Goal: Navigation & Orientation: Find specific page/section

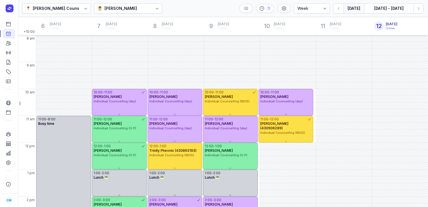
select select "week"
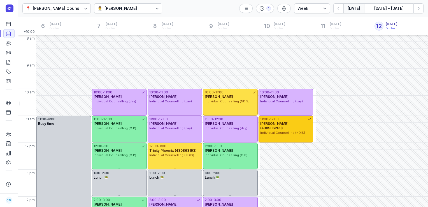
click at [289, 122] on span "[PERSON_NAME] (430906289)" at bounding box center [274, 125] width 28 height 9
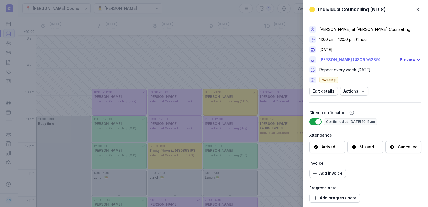
click at [348, 60] on link "[PERSON_NAME] (430906289)" at bounding box center [357, 59] width 77 height 7
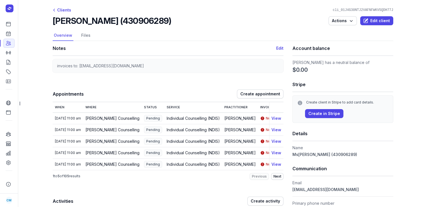
click at [157, 20] on div "[PERSON_NAME] (430906289) Actions Edit client" at bounding box center [223, 21] width 341 height 10
drag, startPoint x: 104, startPoint y: 20, endPoint x: 107, endPoint y: 18, distance: 3.3
click at [107, 18] on h2 "[PERSON_NAME] (430906289)" at bounding box center [112, 21] width 119 height 10
drag, startPoint x: 158, startPoint y: 19, endPoint x: 103, endPoint y: 19, distance: 55.2
click at [103, 19] on div "[PERSON_NAME] (430906289) Actions Edit client" at bounding box center [223, 21] width 341 height 10
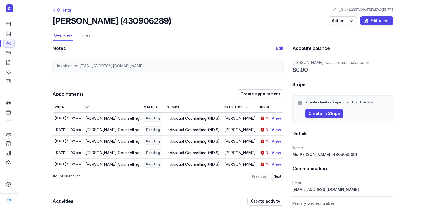
copy h2 "(430906289)"
click at [14, 33] on link "Calendar" at bounding box center [8, 33] width 11 height 9
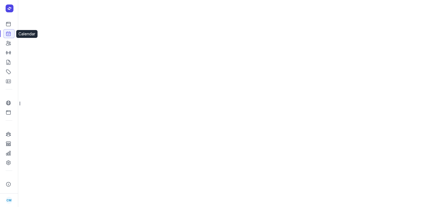
select select "week"
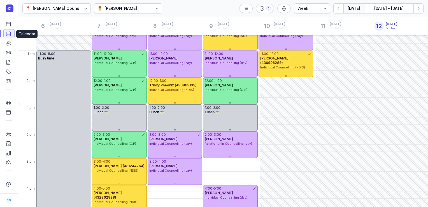
scroll to position [151, 0]
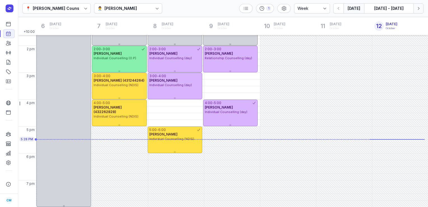
click at [423, 10] on button "Next week" at bounding box center [419, 8] width 10 height 10
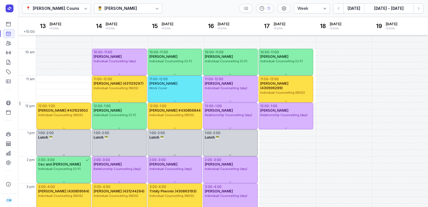
scroll to position [39, 0]
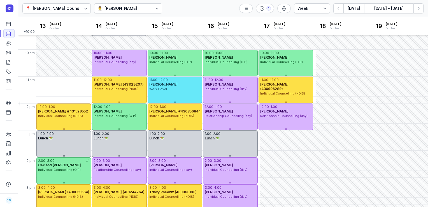
click at [117, 13] on div "👨‍⚕️ [PERSON_NAME]" at bounding box center [128, 8] width 68 height 10
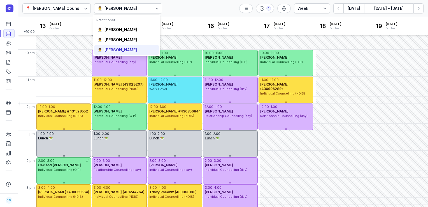
click at [113, 48] on div "[PERSON_NAME]" at bounding box center [121, 50] width 33 height 6
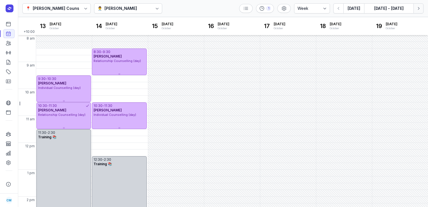
click at [421, 8] on button "Next week" at bounding box center [419, 8] width 10 height 10
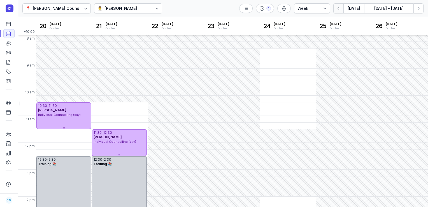
click at [338, 8] on icon "button" at bounding box center [339, 9] width 6 height 6
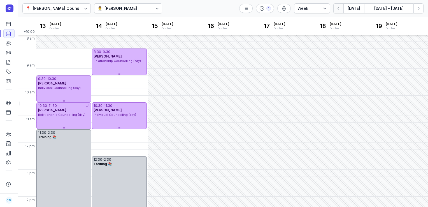
click at [338, 8] on icon "button" at bounding box center [339, 9] width 6 height 6
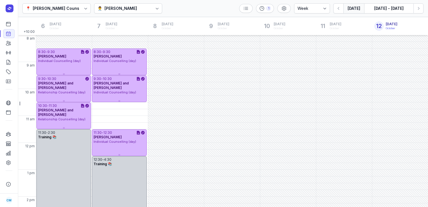
click at [140, 11] on div "👨‍⚕️ [PERSON_NAME]" at bounding box center [128, 8] width 68 height 10
click at [200, 8] on div "📍 [PERSON_NAME] Counselling 👨‍⚕️ [PERSON_NAME] 1 Day 3 days Work week Week [DAT…" at bounding box center [223, 8] width 410 height 17
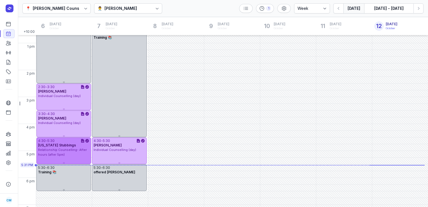
scroll to position [130, 0]
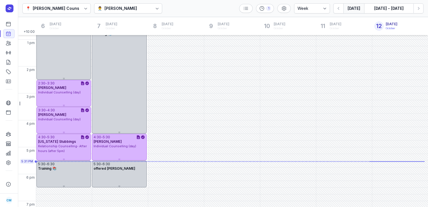
click at [122, 10] on div "[PERSON_NAME]" at bounding box center [121, 8] width 33 height 7
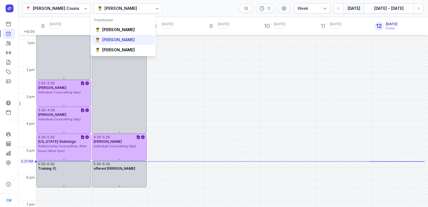
click at [115, 38] on div "[PERSON_NAME]" at bounding box center [118, 40] width 33 height 6
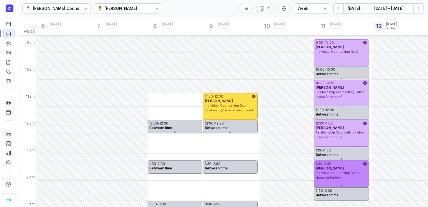
scroll to position [23, 0]
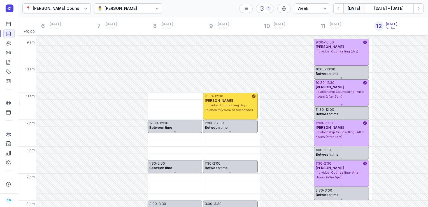
click at [152, 8] on div at bounding box center [157, 8] width 10 height 10
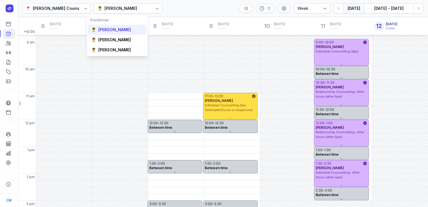
click at [131, 30] on div "[PERSON_NAME]" at bounding box center [114, 30] width 33 height 6
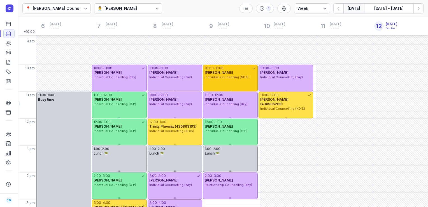
scroll to position [108, 0]
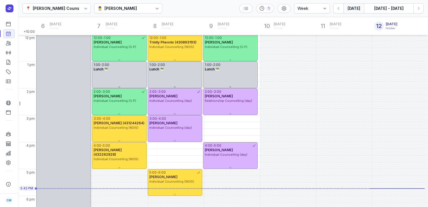
click at [137, 11] on div "[PERSON_NAME]" at bounding box center [121, 8] width 33 height 7
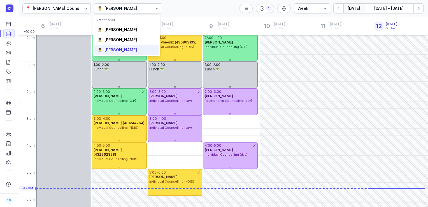
click at [117, 50] on div "[PERSON_NAME]" at bounding box center [121, 50] width 33 height 6
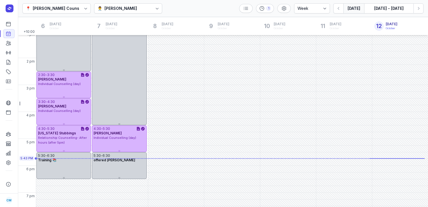
scroll to position [139, 0]
click at [120, 7] on div "[PERSON_NAME]" at bounding box center [121, 8] width 33 height 7
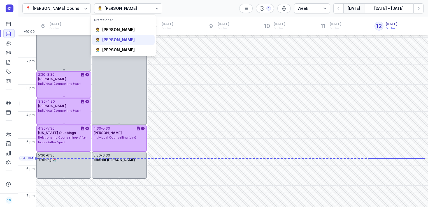
click at [117, 39] on div "[PERSON_NAME]" at bounding box center [118, 40] width 33 height 6
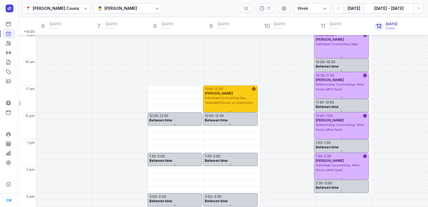
scroll to position [15, 0]
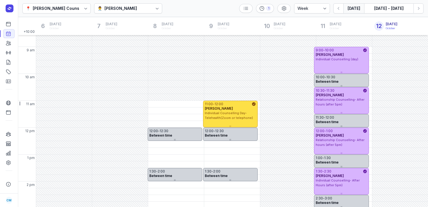
click at [114, 6] on div "[PERSON_NAME]" at bounding box center [121, 8] width 33 height 7
click at [354, 10] on button "[DATE]" at bounding box center [354, 8] width 21 height 10
click at [121, 10] on div "[PERSON_NAME]" at bounding box center [121, 8] width 33 height 7
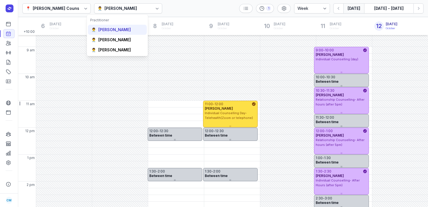
click at [113, 33] on div "👨‍⚕️ [PERSON_NAME]" at bounding box center [117, 30] width 59 height 10
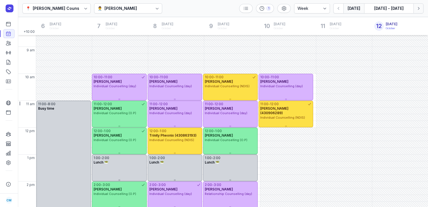
click at [419, 11] on icon "button" at bounding box center [419, 9] width 6 height 6
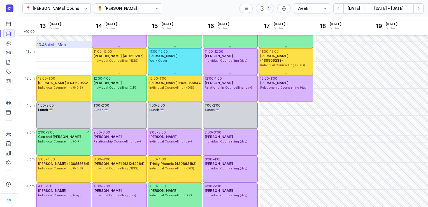
scroll to position [38, 0]
